Goal: Answer question/provide support

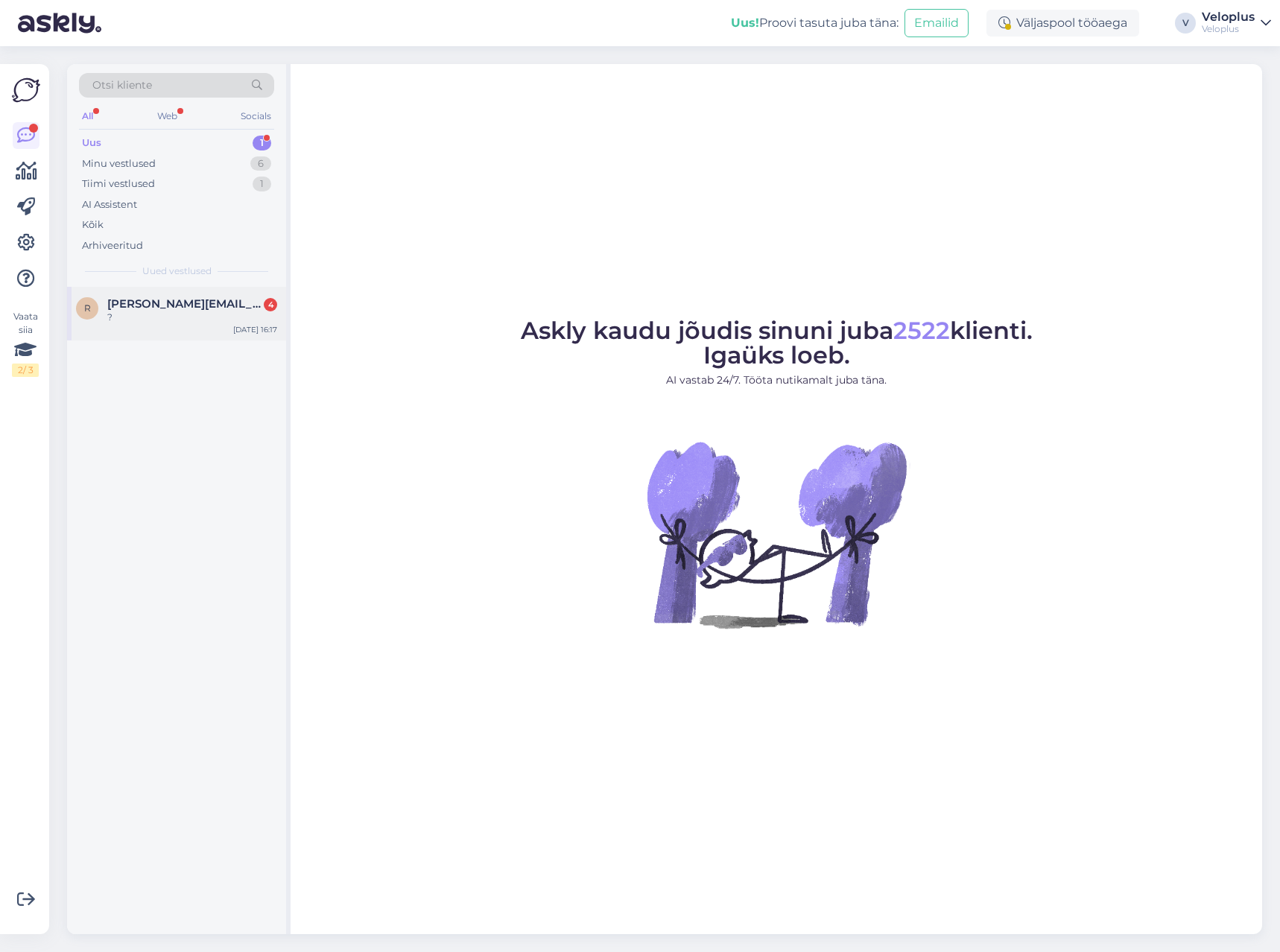
click at [219, 318] on div "?" at bounding box center [192, 317] width 170 height 13
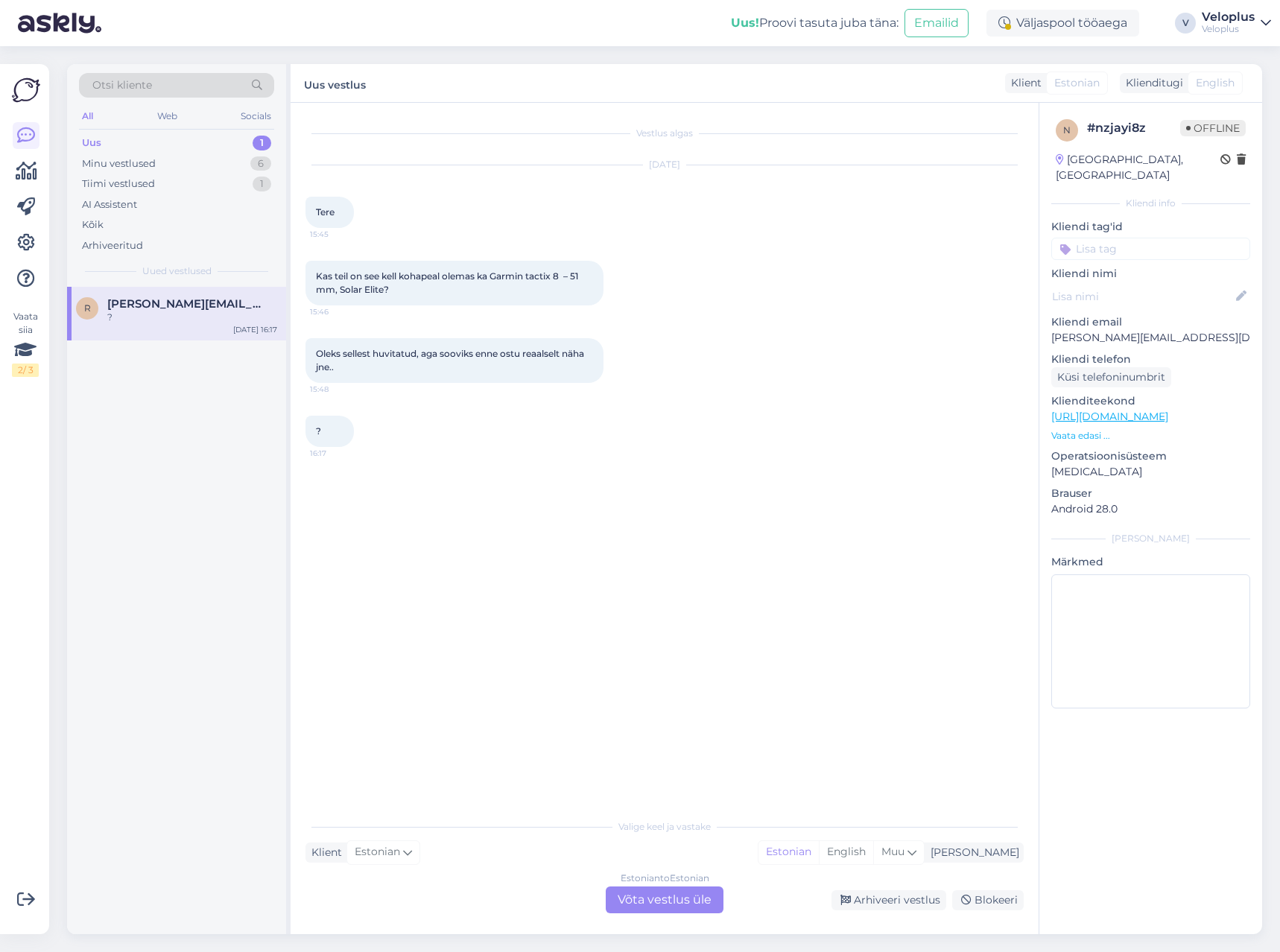
click at [1097, 429] on p "Vaata edasi ..." at bounding box center [1150, 435] width 199 height 13
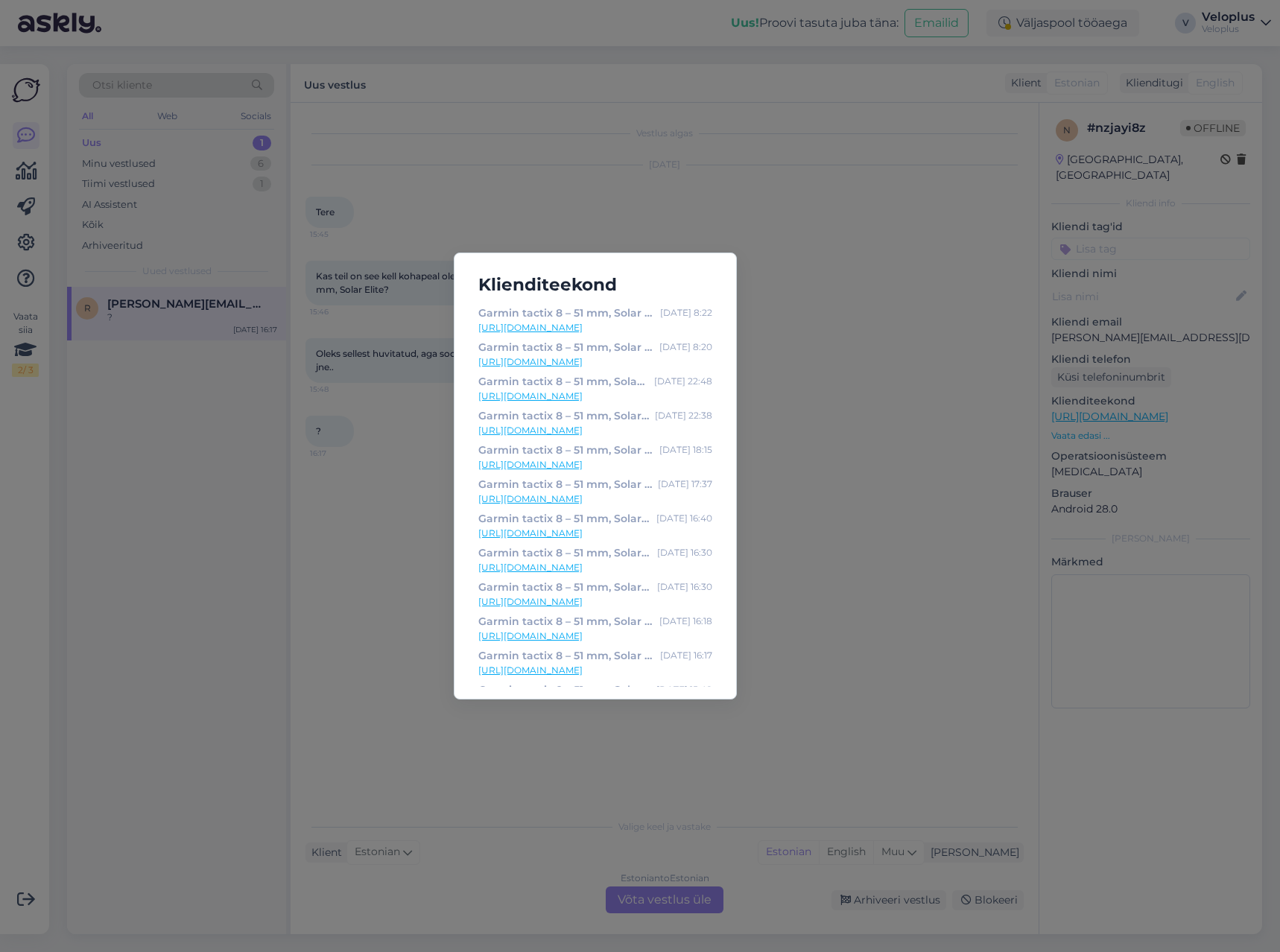
click at [645, 328] on link "[URL][DOMAIN_NAME]" at bounding box center [595, 327] width 234 height 13
click at [602, 327] on link "[URL][DOMAIN_NAME]" at bounding box center [595, 327] width 234 height 13
click at [352, 383] on div "Klienditeekond Garmin tactix 8 – 51 mm, Solar Elite - Veloplus [DATE] 8:22 [URL…" at bounding box center [640, 476] width 1280 height 952
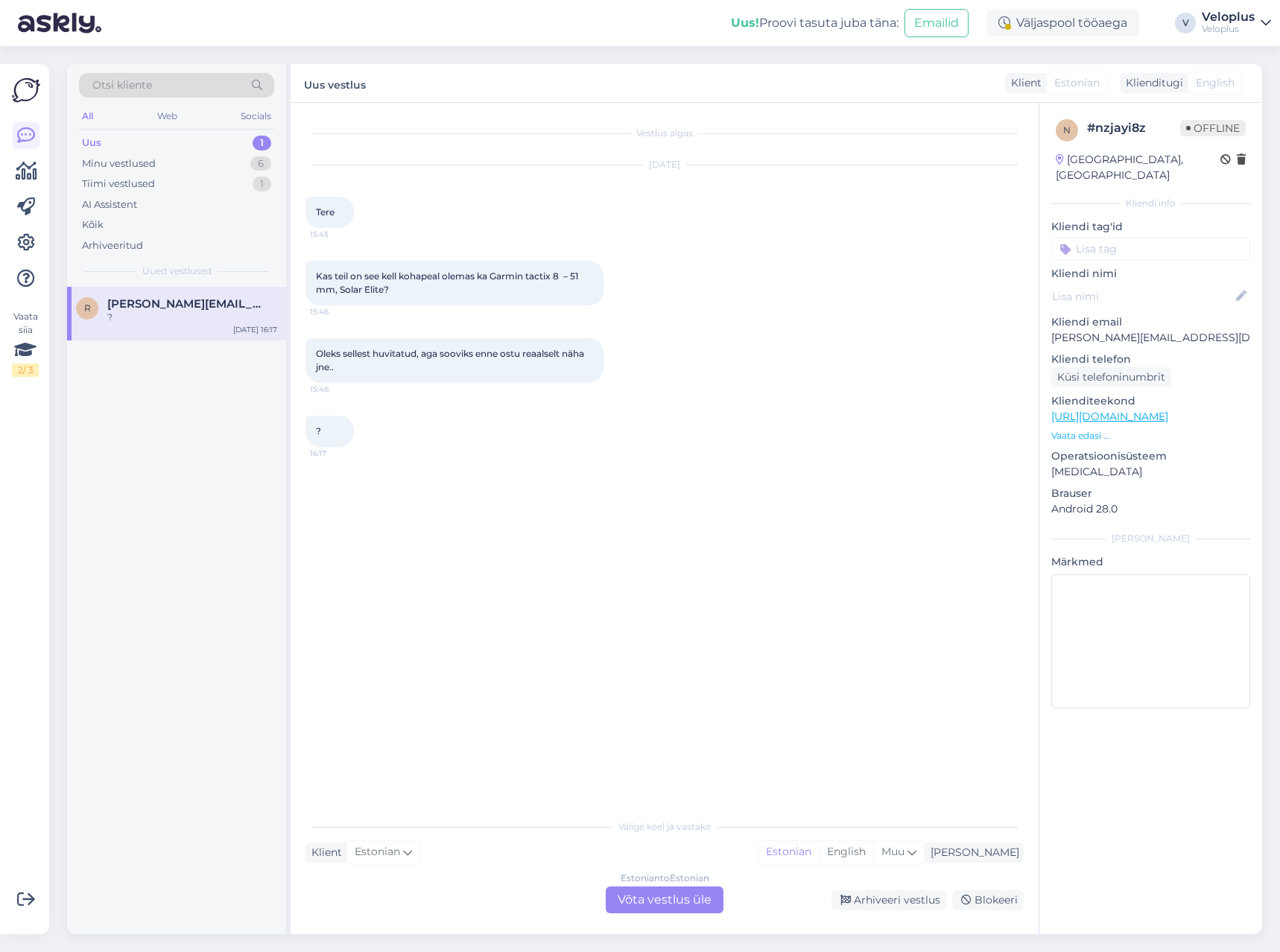
click at [675, 902] on div "Estonian to Estonian Võta vestlus üle" at bounding box center [664, 900] width 118 height 27
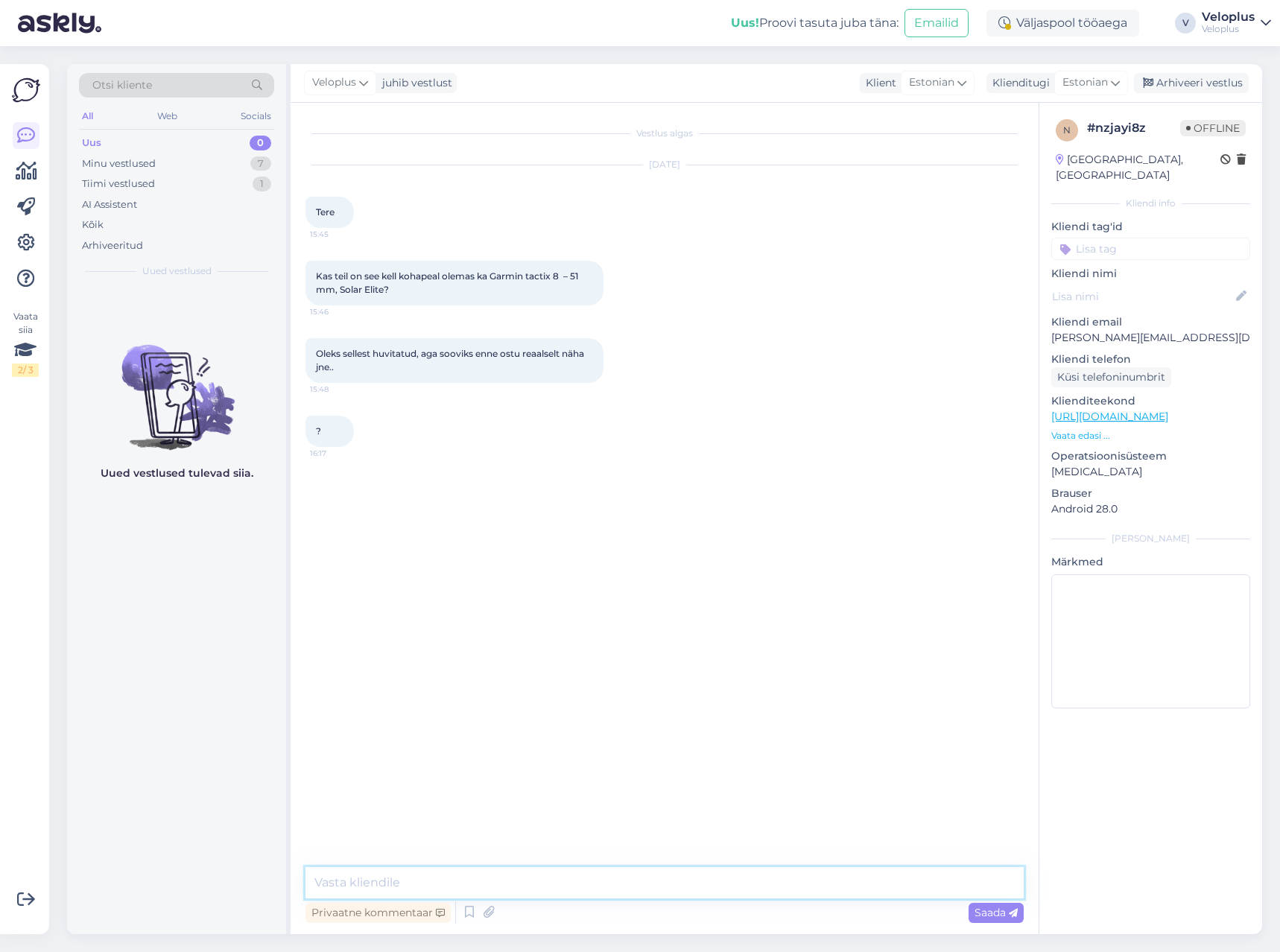
click at [616, 890] on textarea at bounding box center [664, 882] width 718 height 31
type textarea "Tere"
type textarea "Ei [PERSON_NAME]. Need on tellimustooted (tactix seeria)"
click at [993, 913] on span "Saada" at bounding box center [996, 912] width 43 height 13
